Goal: Task Accomplishment & Management: Use online tool/utility

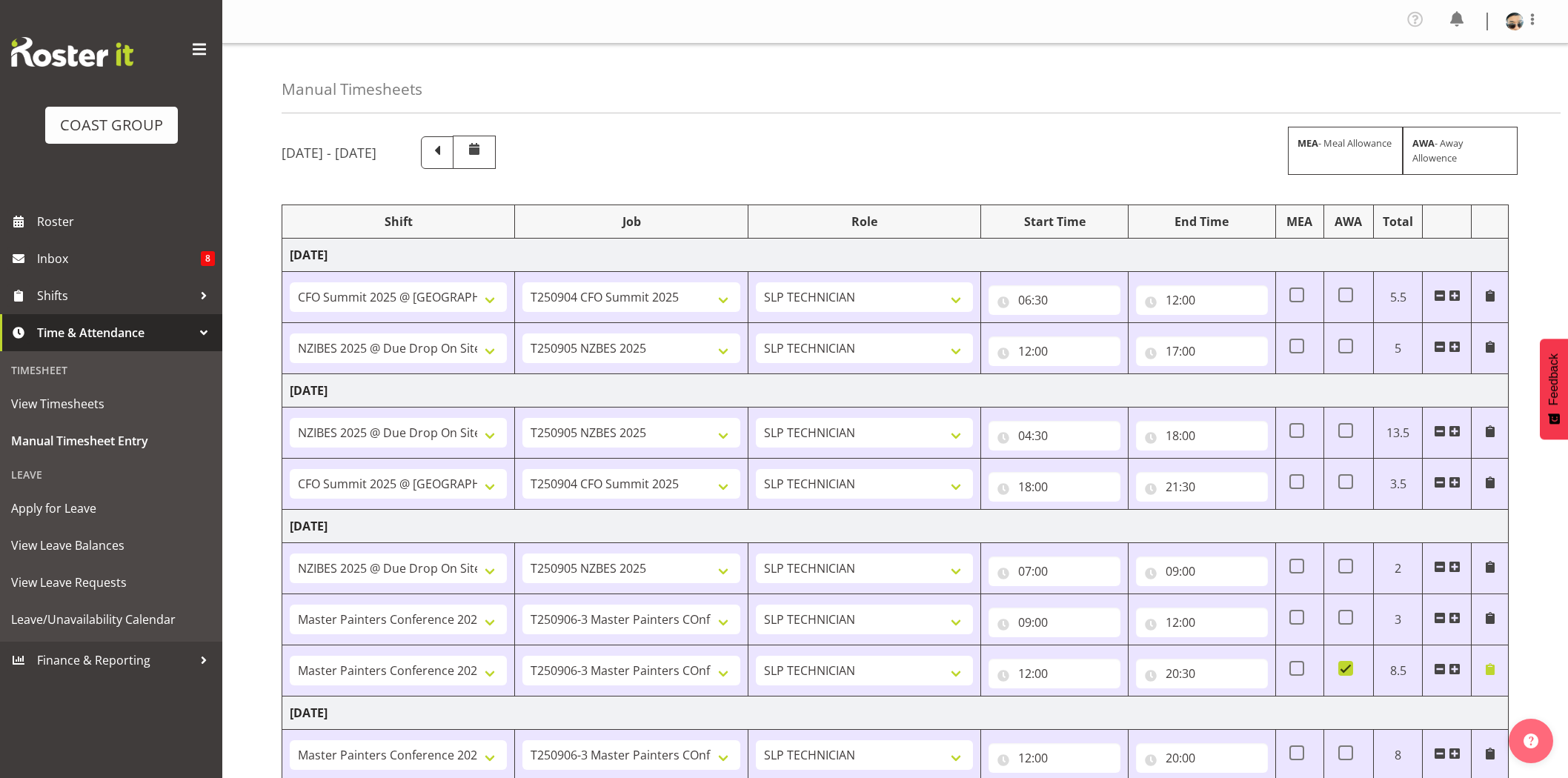
select select "78451"
select select "10277"
select select "78914"
select select "10368"
select select "78914"
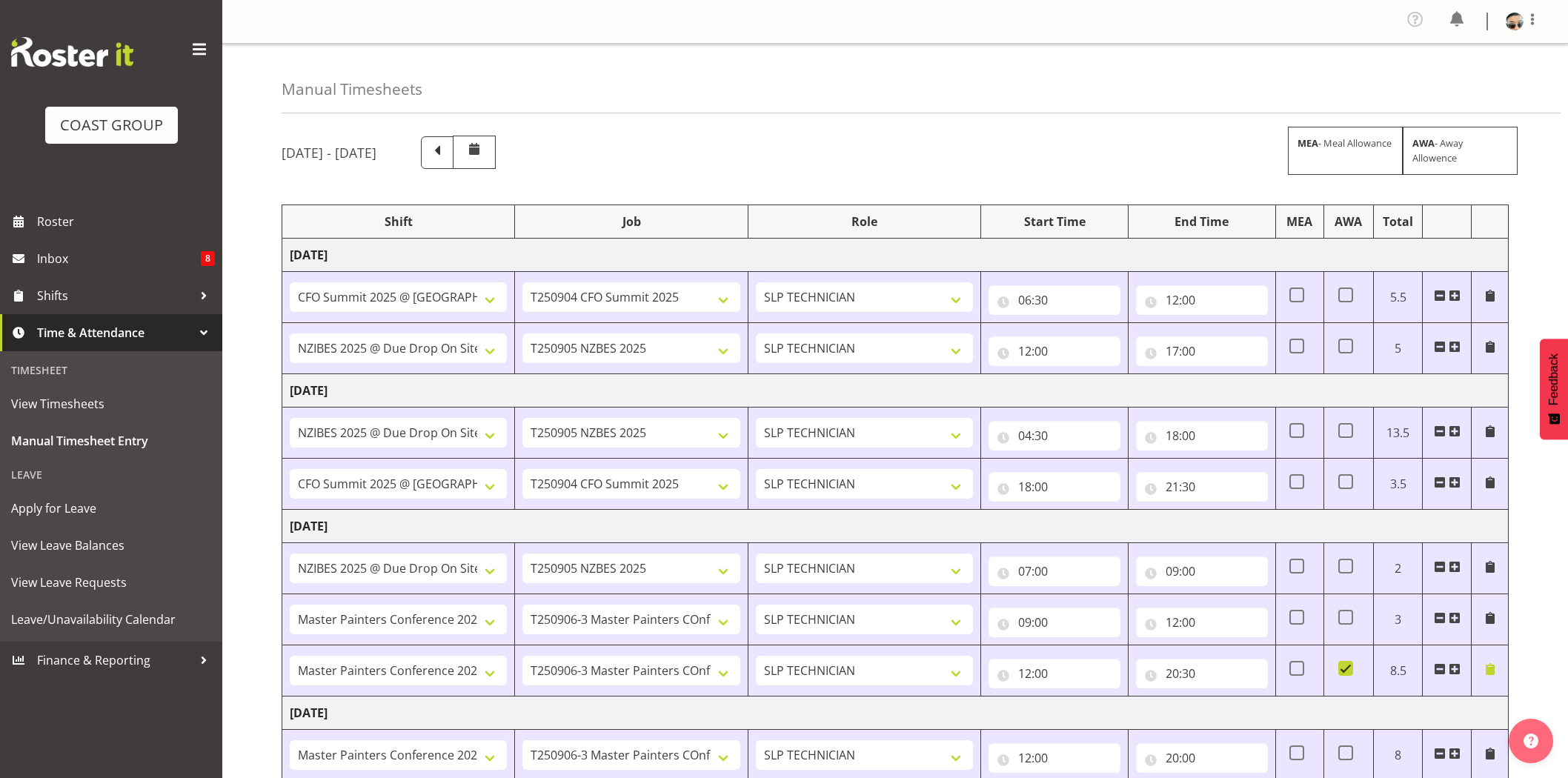
select select "10368"
select select "78451"
select select "10277"
select select "78914"
select select "10368"
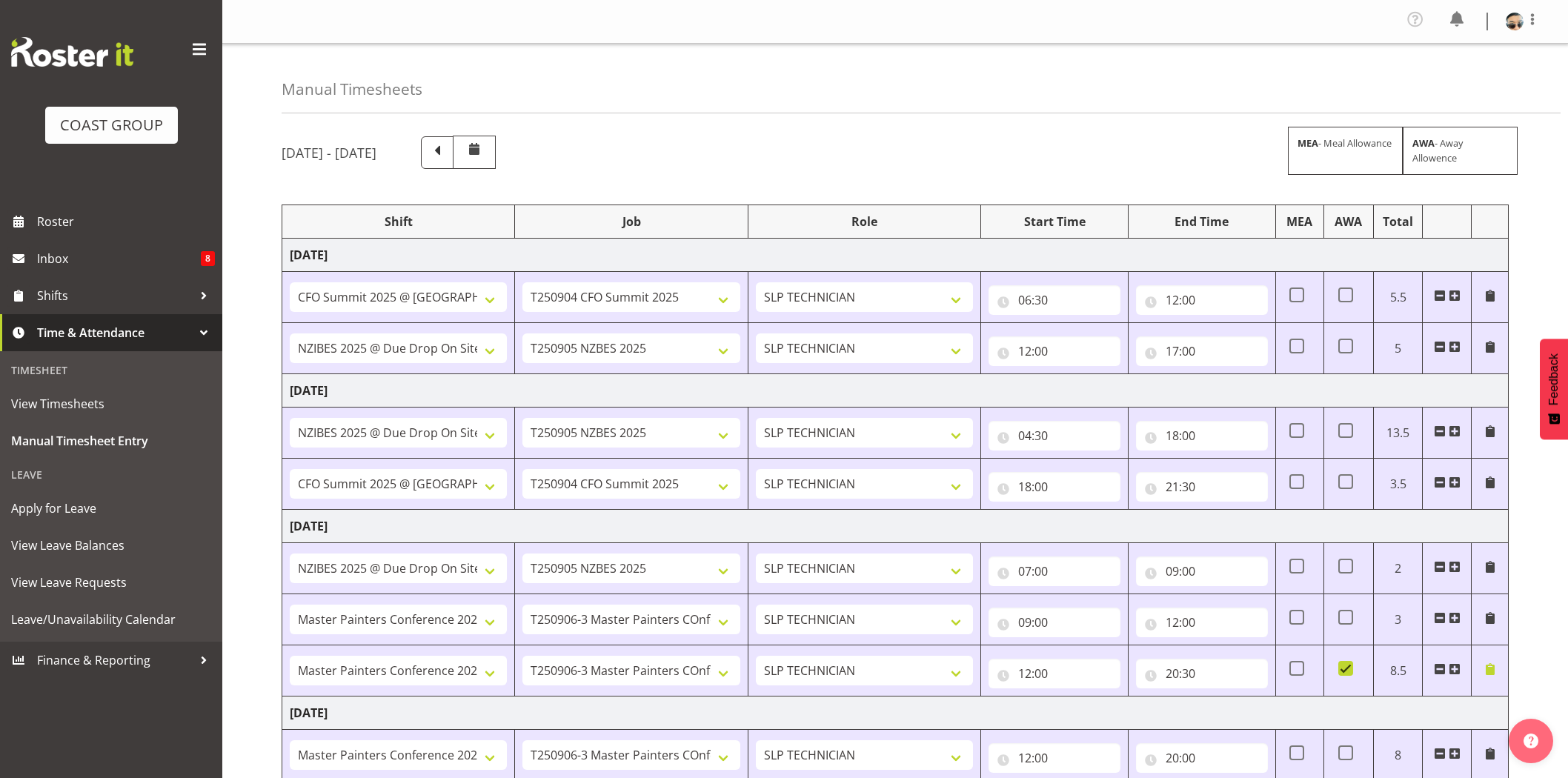
select select "79690"
select select "10450"
select select "79690"
select select "10450"
select select "79690"
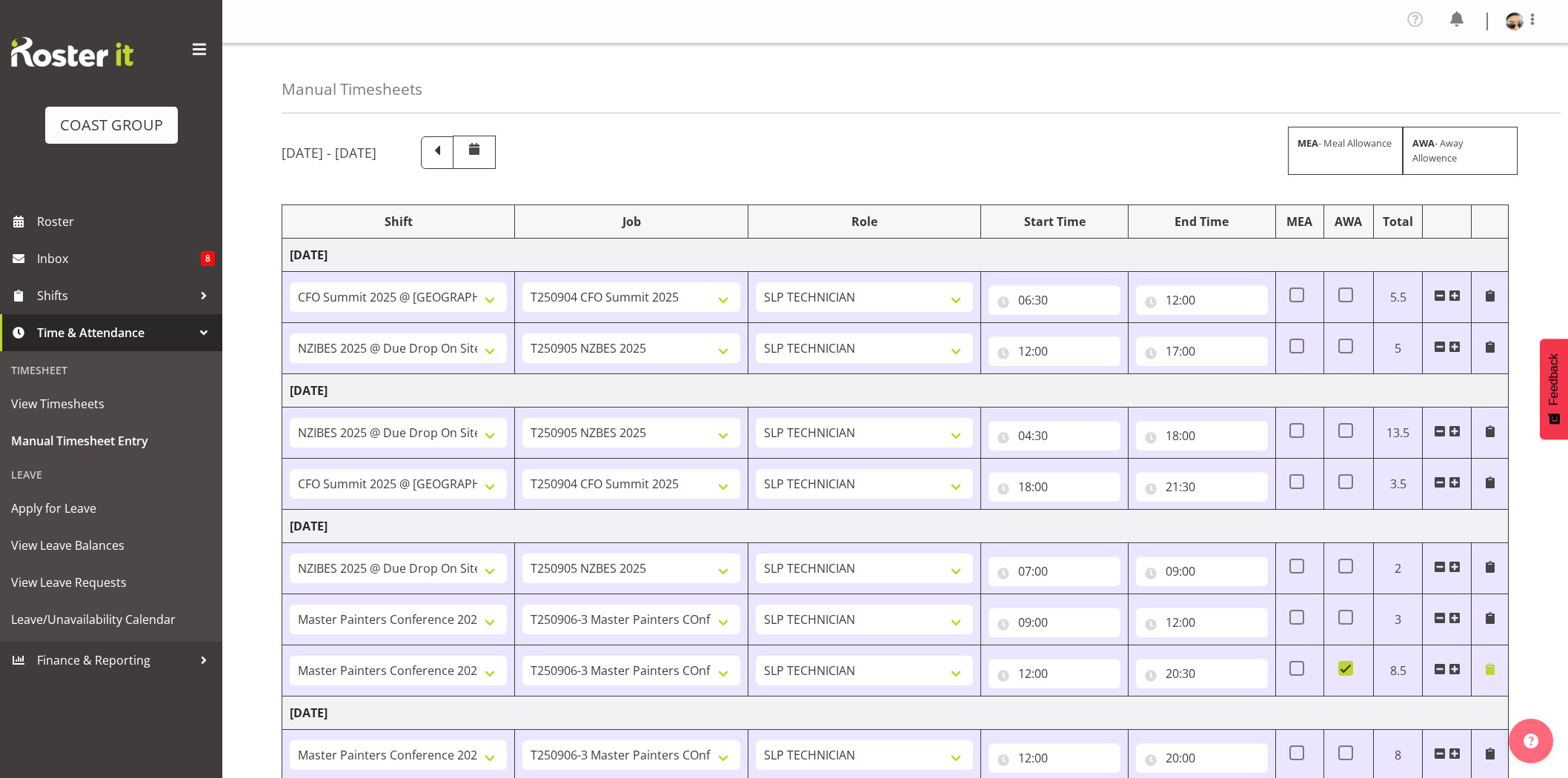
select select "10450"
select select "73746"
select select "9869"
select select "73746"
select select "9869"
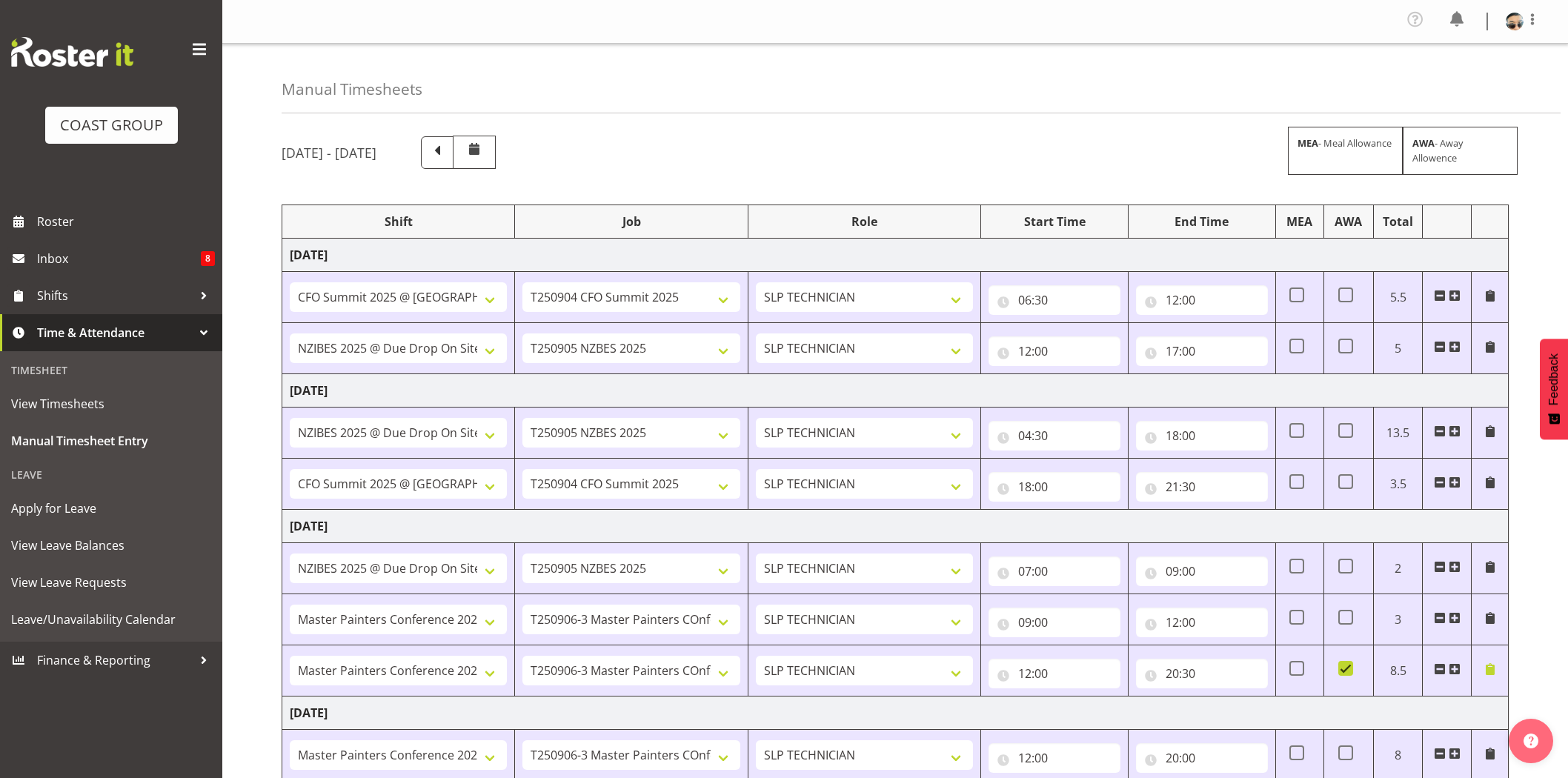
select select "73746"
select select "9869"
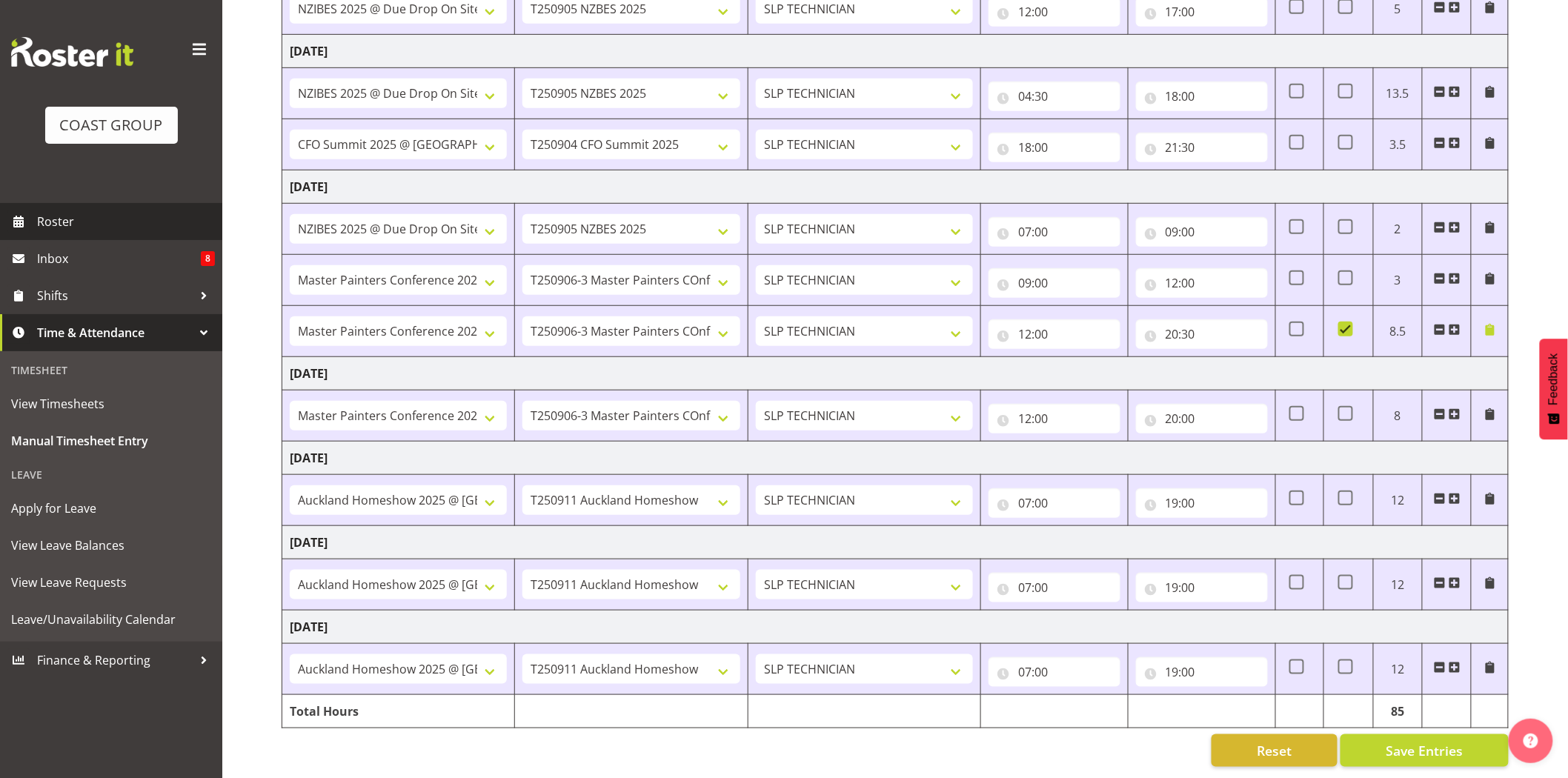
click at [77, 215] on span "Roster" at bounding box center [126, 222] width 178 height 23
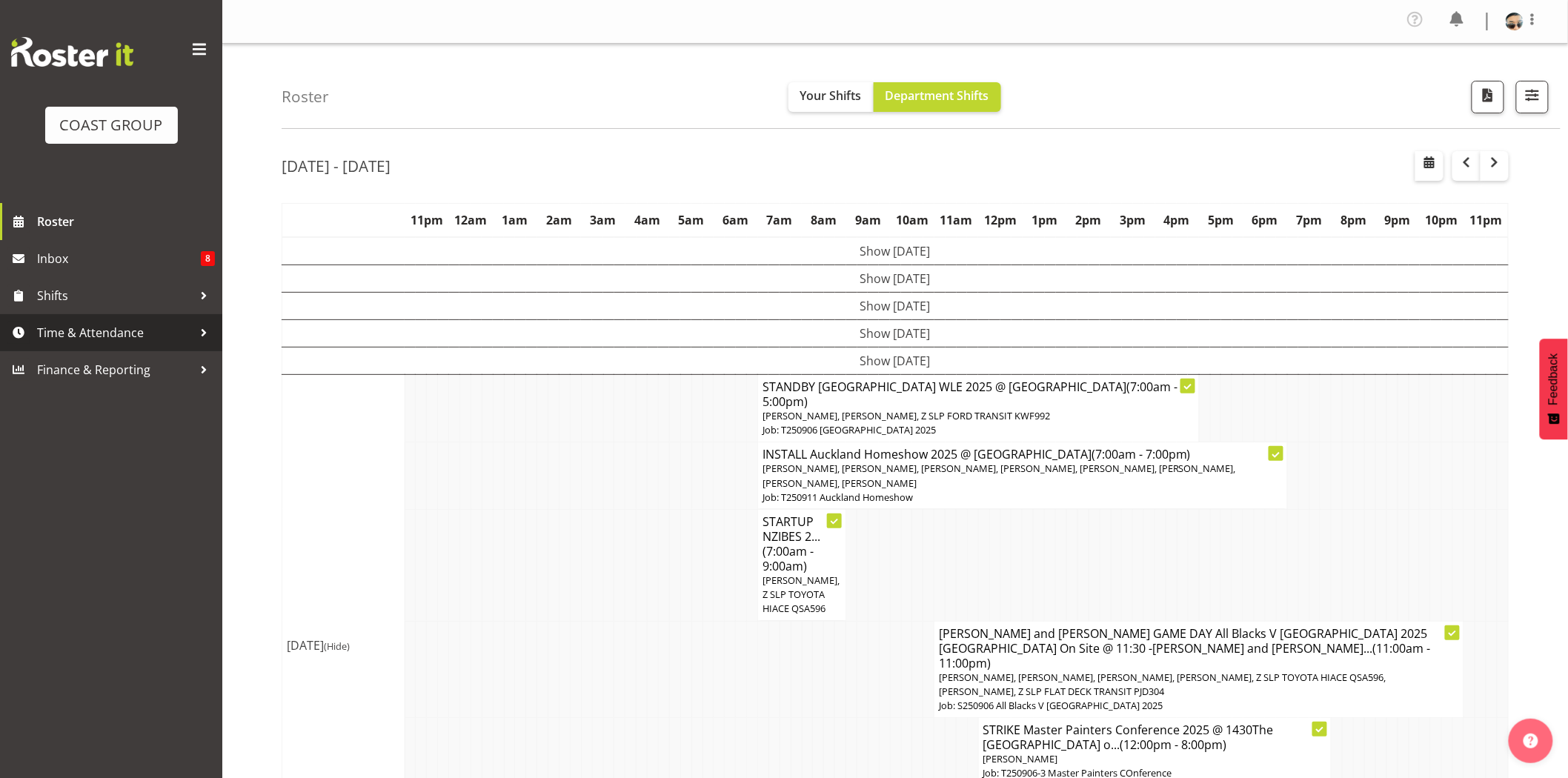
click at [107, 330] on span "Time & Attendance" at bounding box center [115, 333] width 156 height 23
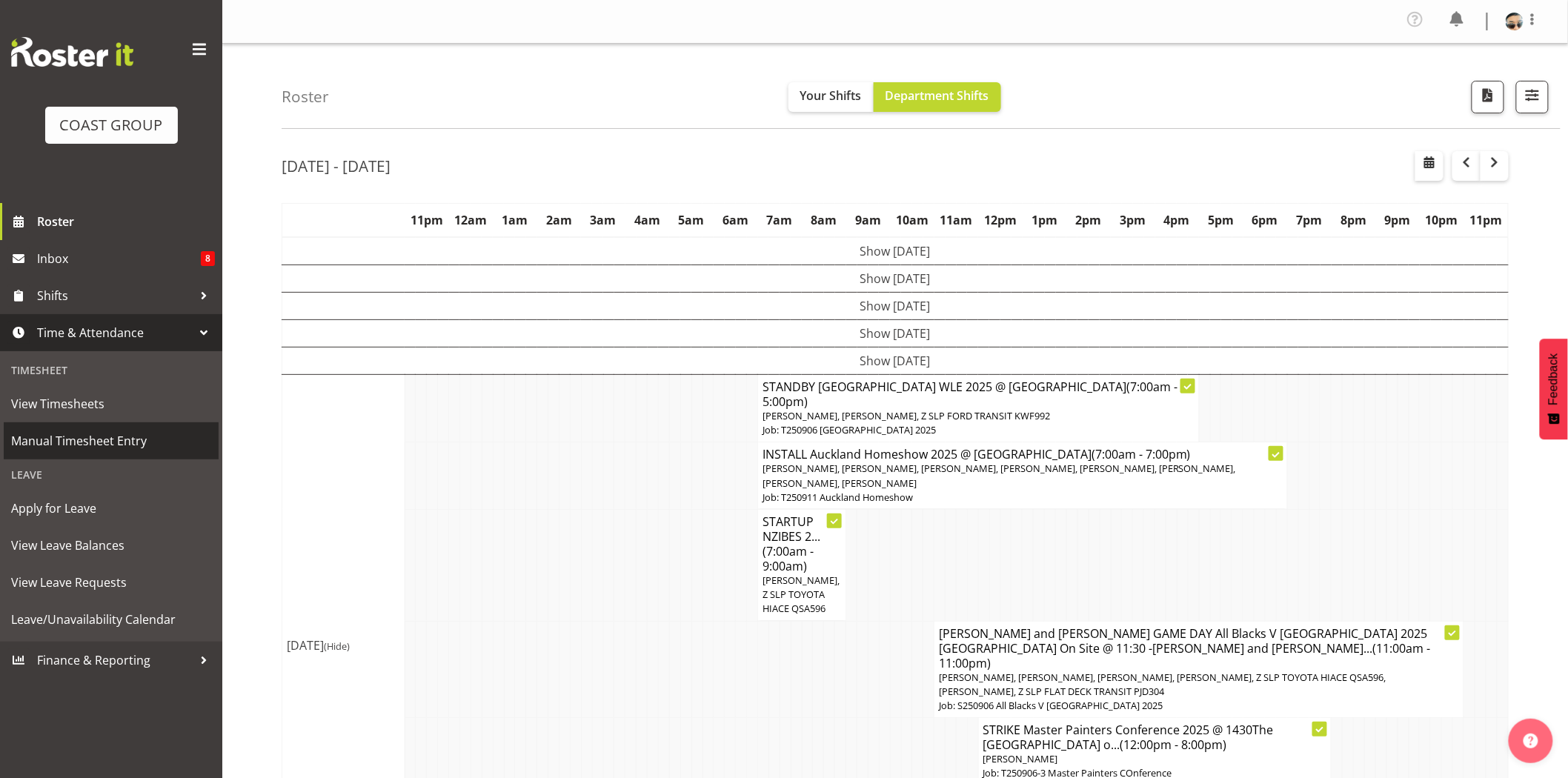
click at [101, 445] on span "Manual Timesheet Entry" at bounding box center [111, 441] width 200 height 23
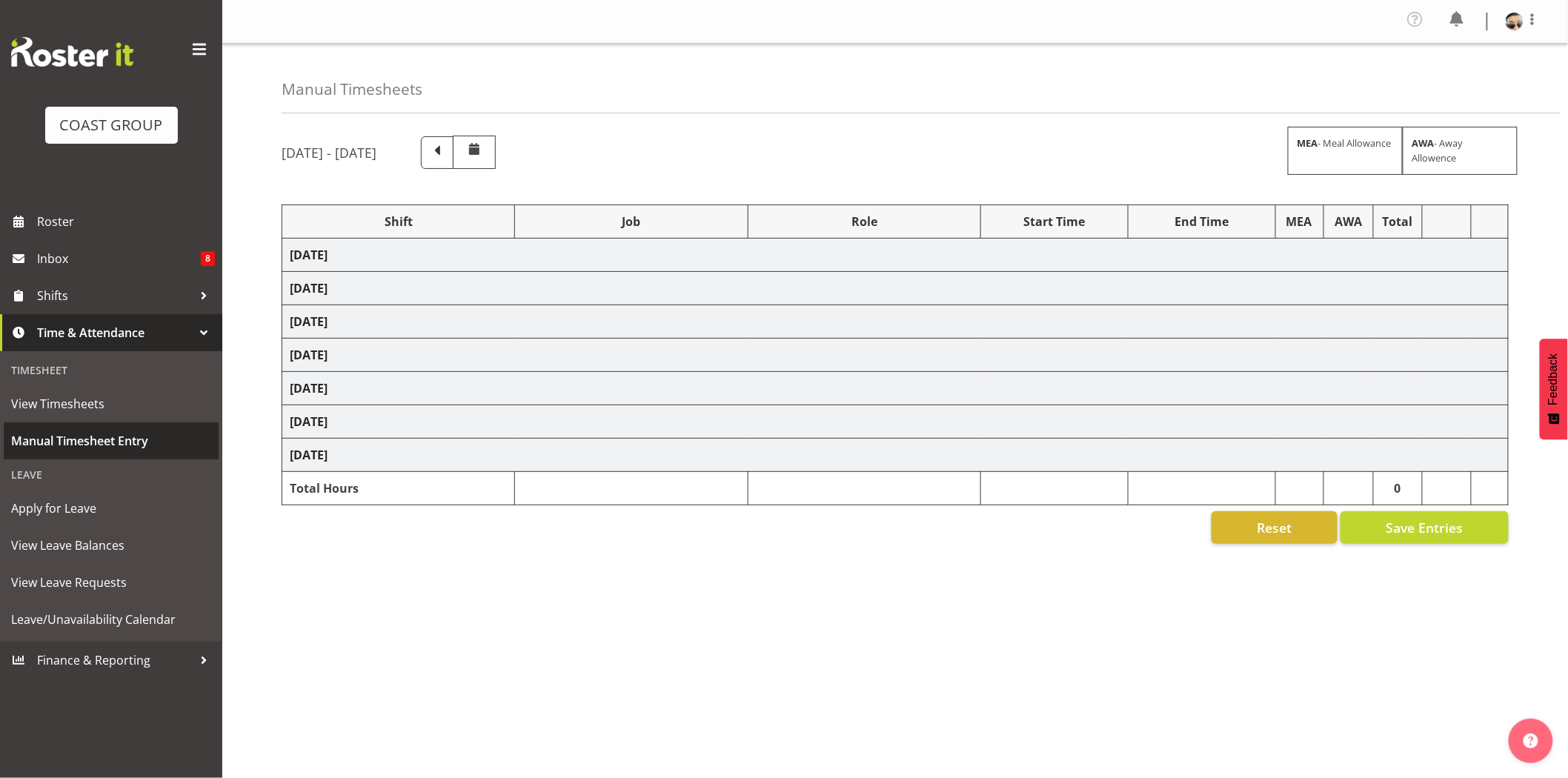
select select "78451"
select select "10277"
select select "78914"
select select "10368"
select select "78914"
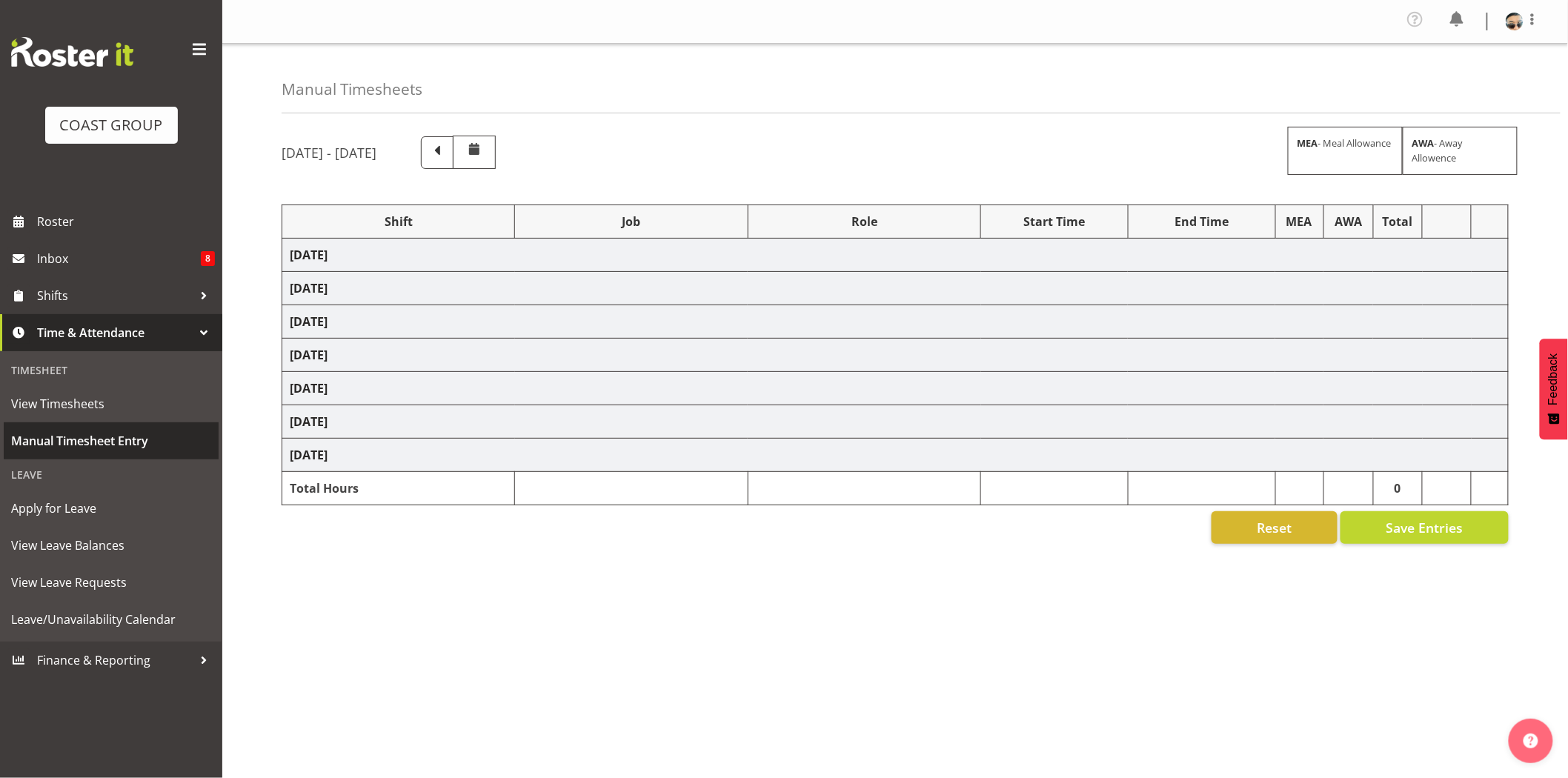
select select "10368"
select select "78451"
select select "10277"
select select "78914"
select select "10368"
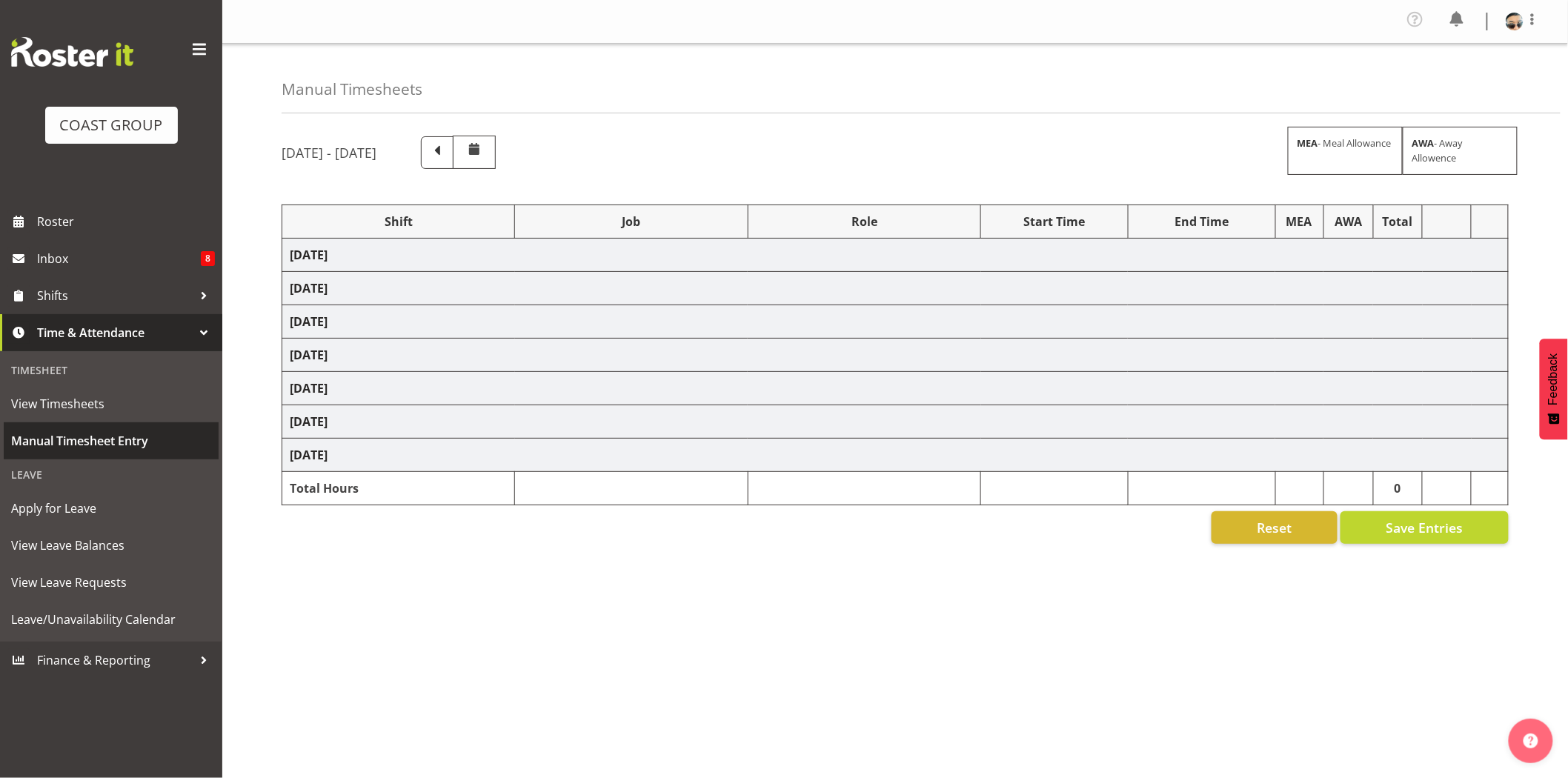
select select "79690"
select select "10450"
select select "79690"
select select "10450"
select select "79690"
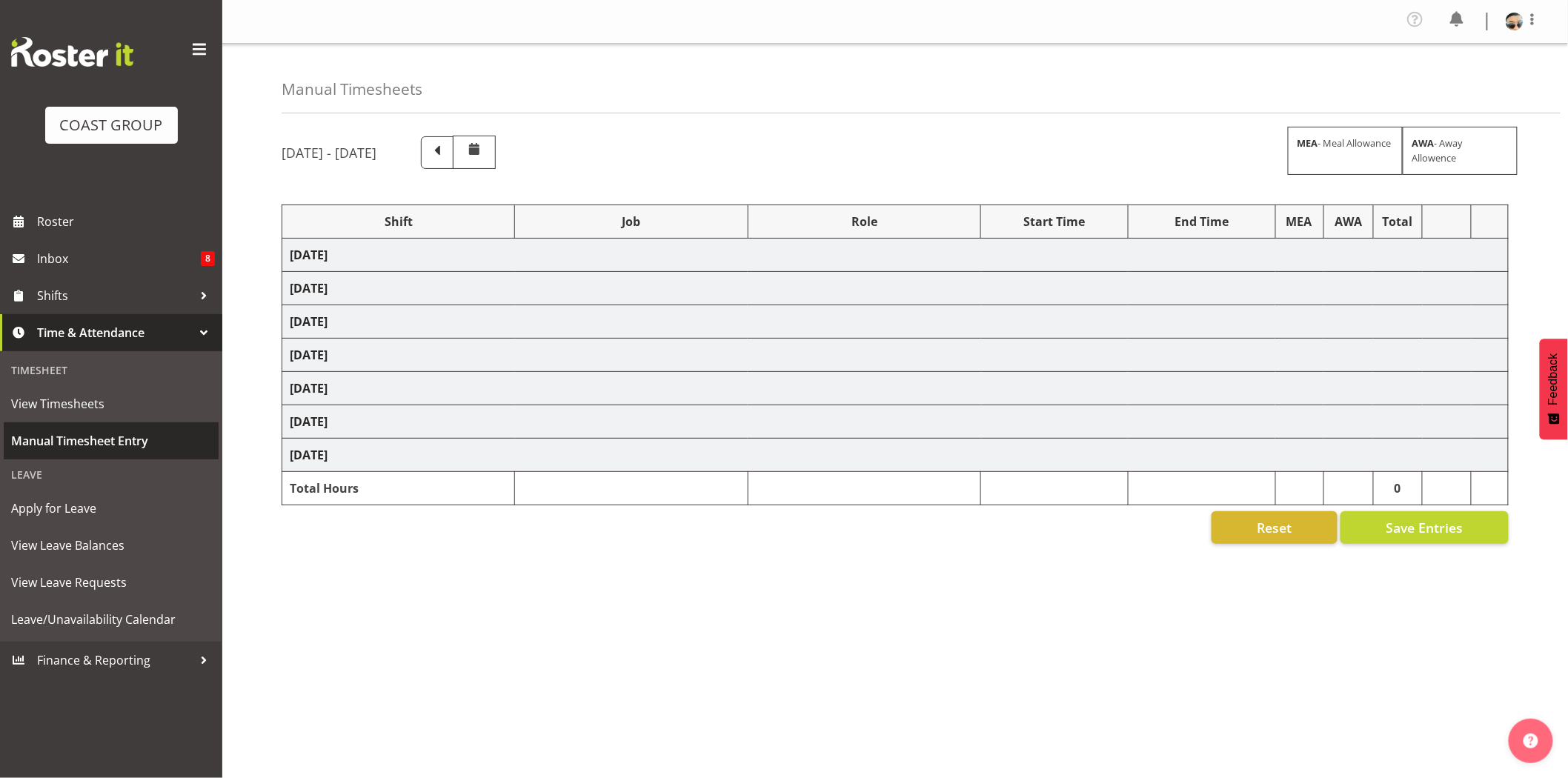
select select "10450"
select select "73746"
select select "9869"
select select "73746"
select select "9869"
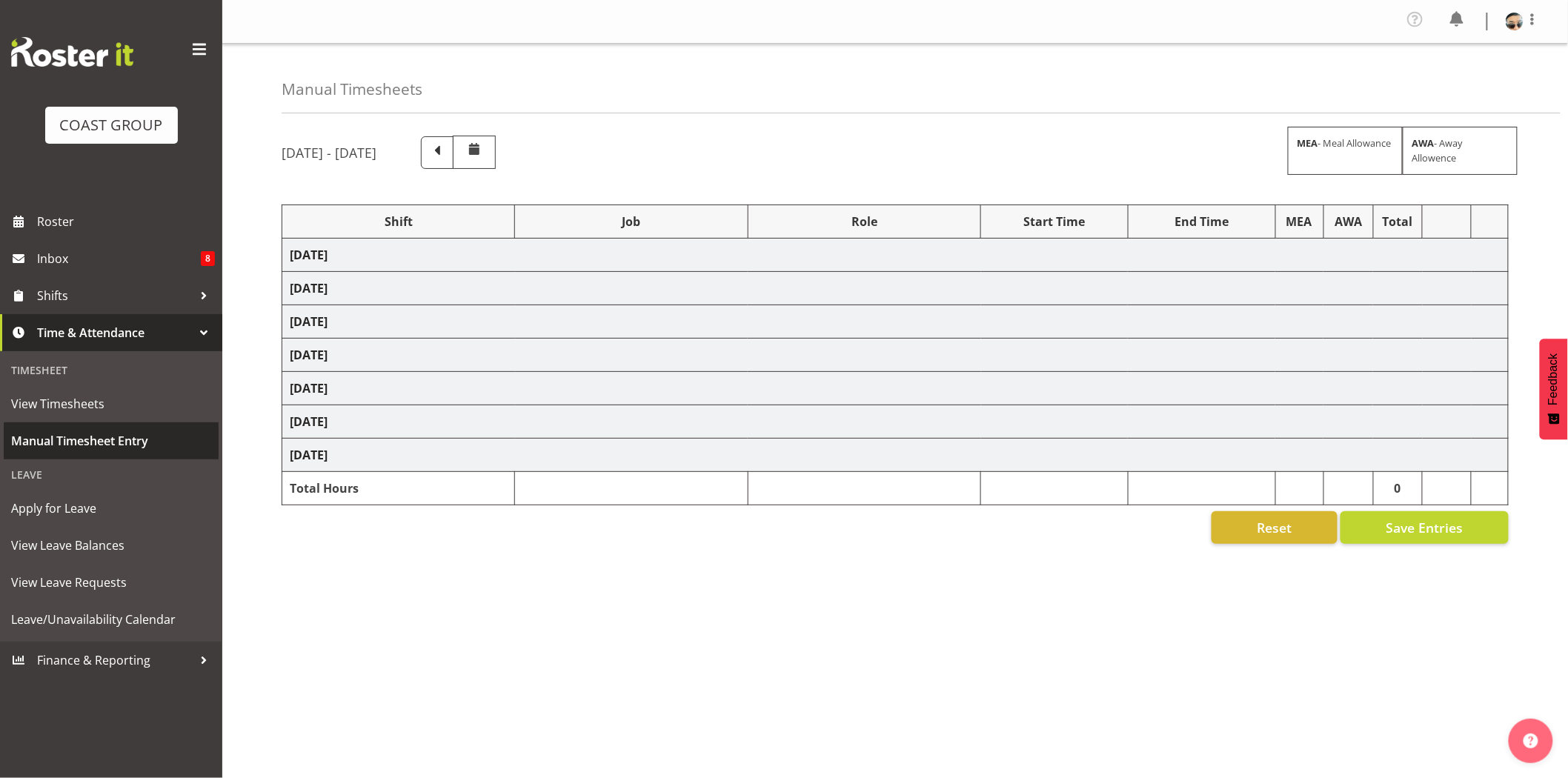
select select "73746"
select select "9869"
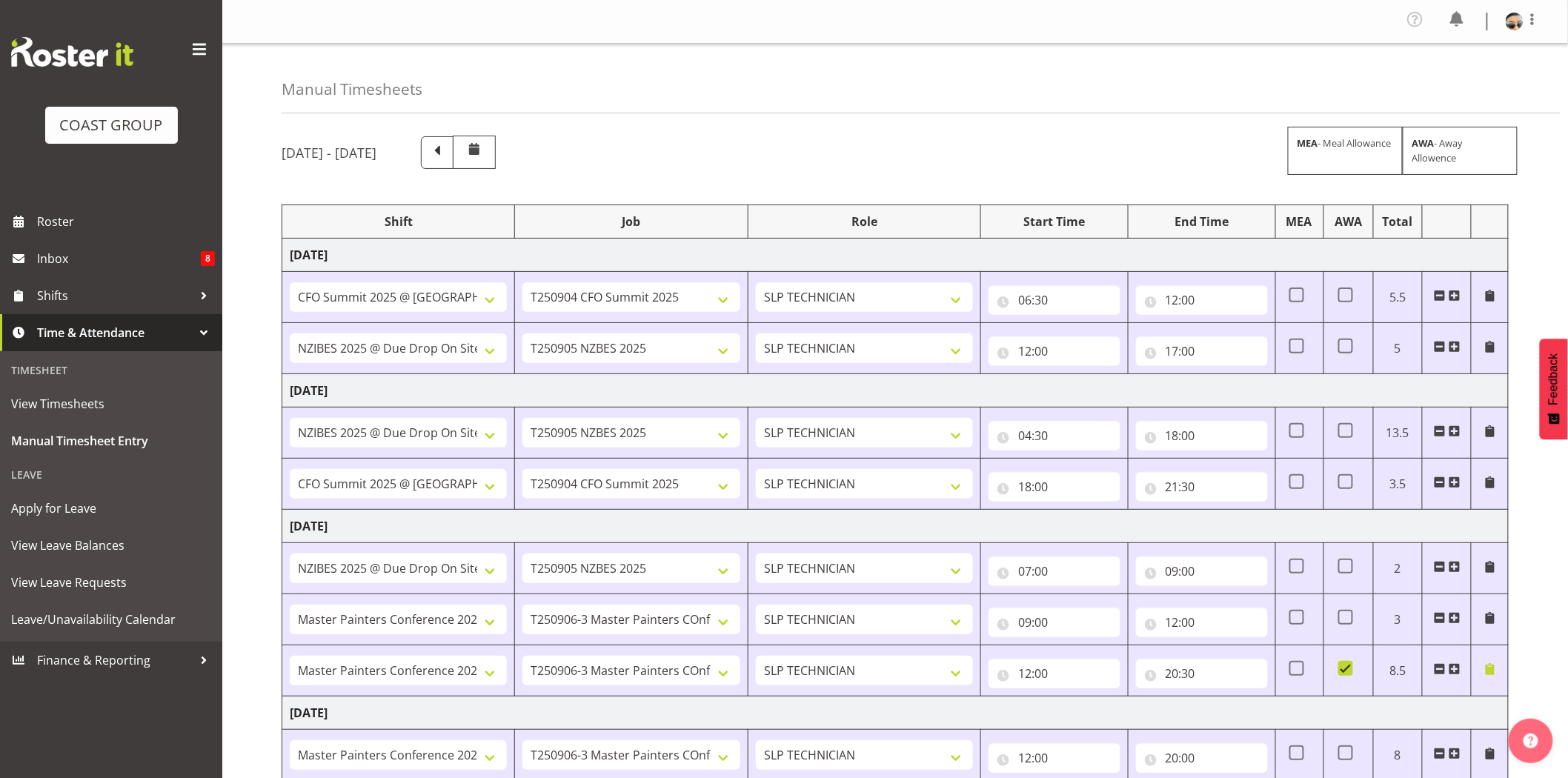
scroll to position [353, 0]
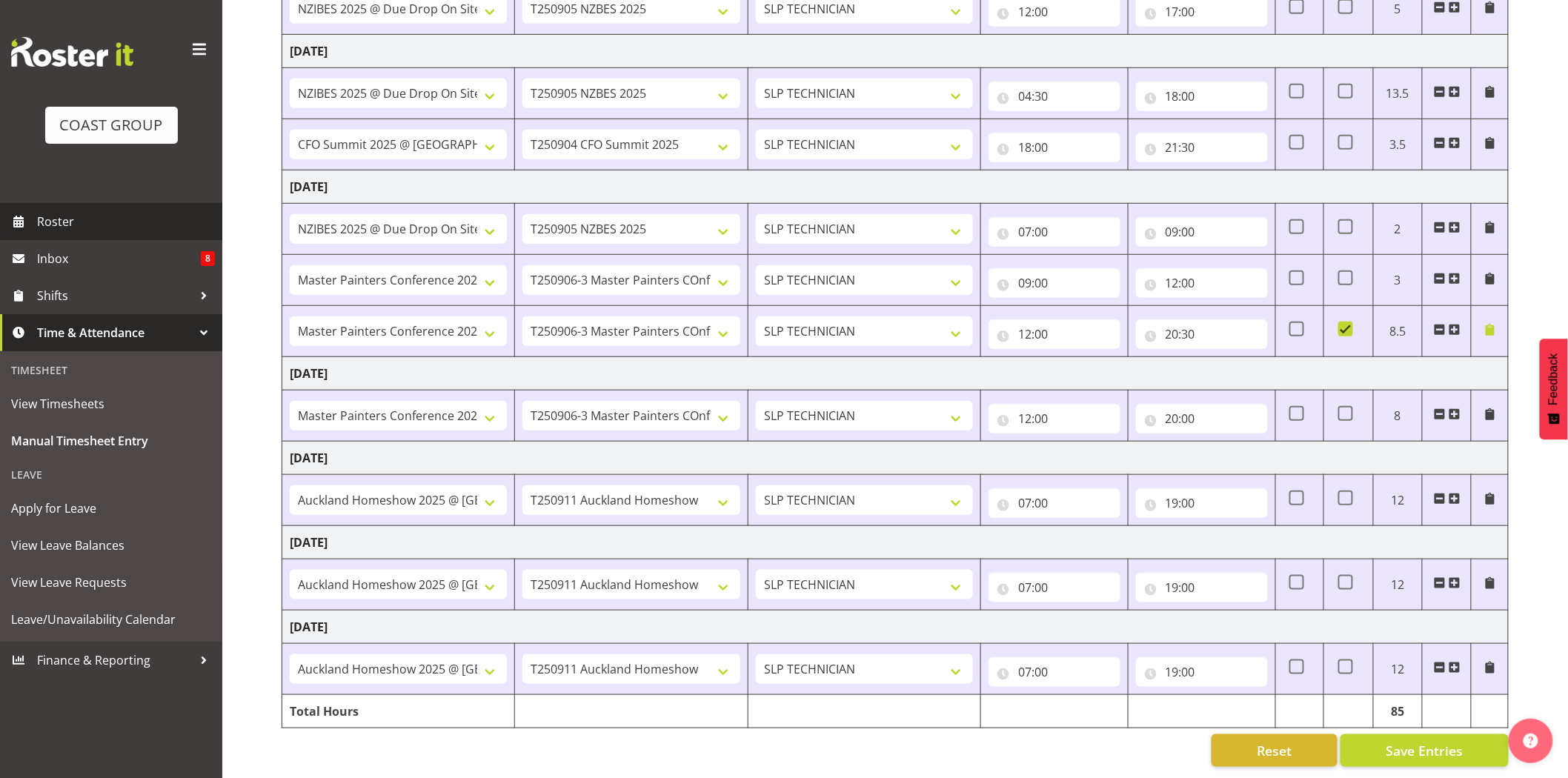
click at [61, 217] on span "Roster" at bounding box center [126, 222] width 178 height 23
